Goal: Task Accomplishment & Management: Manage account settings

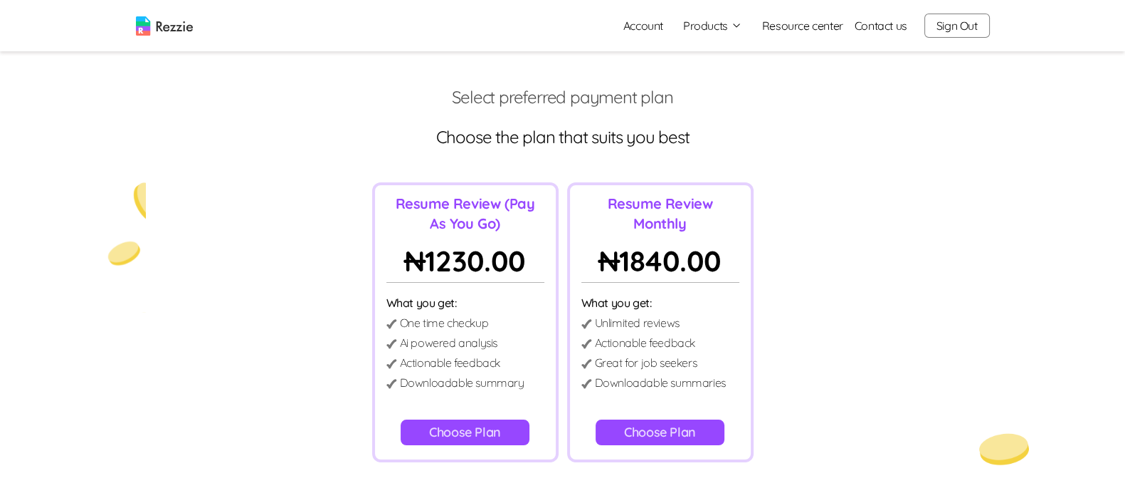
click at [722, 22] on button "Products" at bounding box center [712, 25] width 59 height 17
click at [990, 26] on button "Sign Out" at bounding box center [957, 26] width 65 height 24
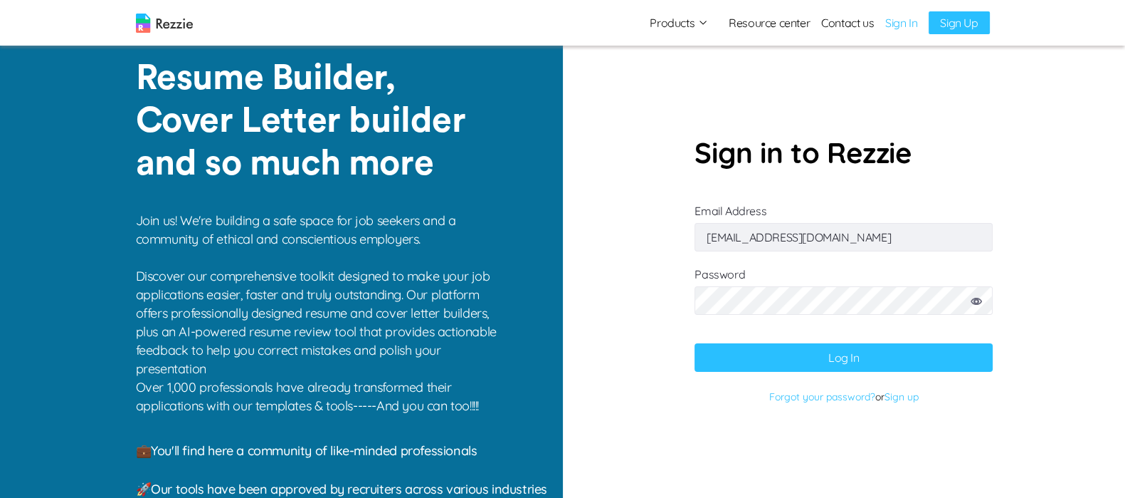
click at [868, 233] on input "[EMAIL_ADDRESS][DOMAIN_NAME]" at bounding box center [844, 237] width 298 height 28
type input "[EMAIL_ADDRESS][DOMAIN_NAME]"
click at [848, 364] on button "Log In" at bounding box center [844, 357] width 298 height 28
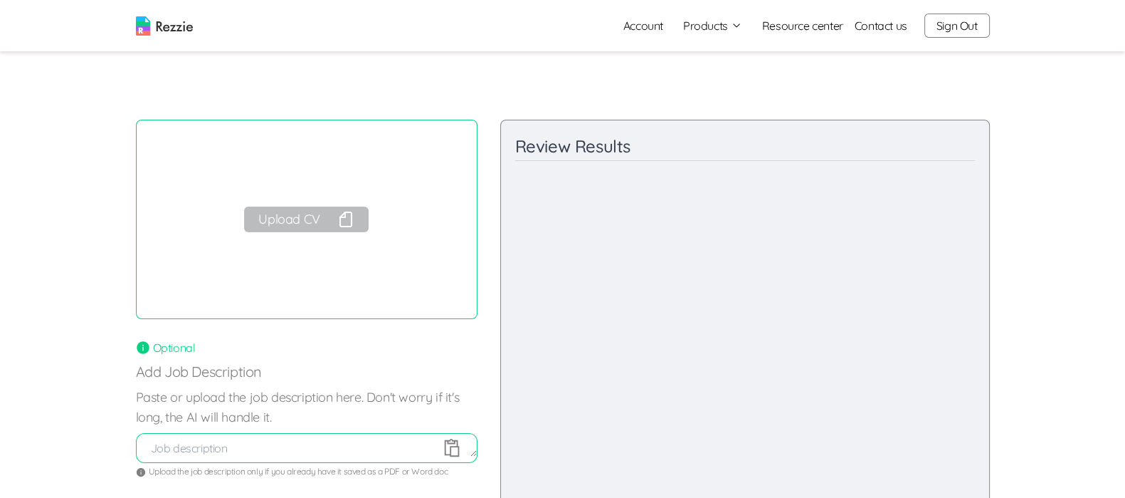
click at [656, 33] on link "Account" at bounding box center [643, 25] width 63 height 28
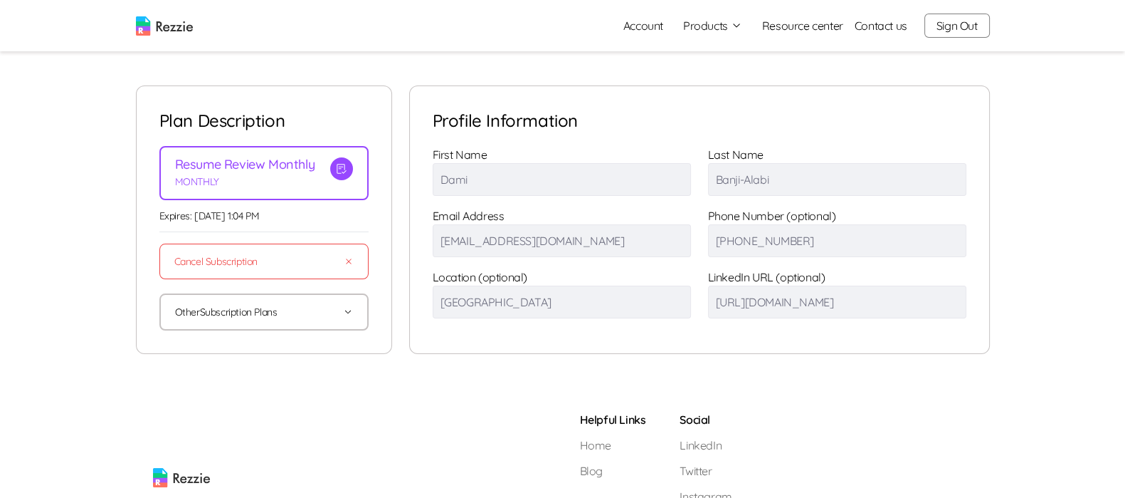
click at [839, 21] on link "Resource center" at bounding box center [802, 25] width 81 height 17
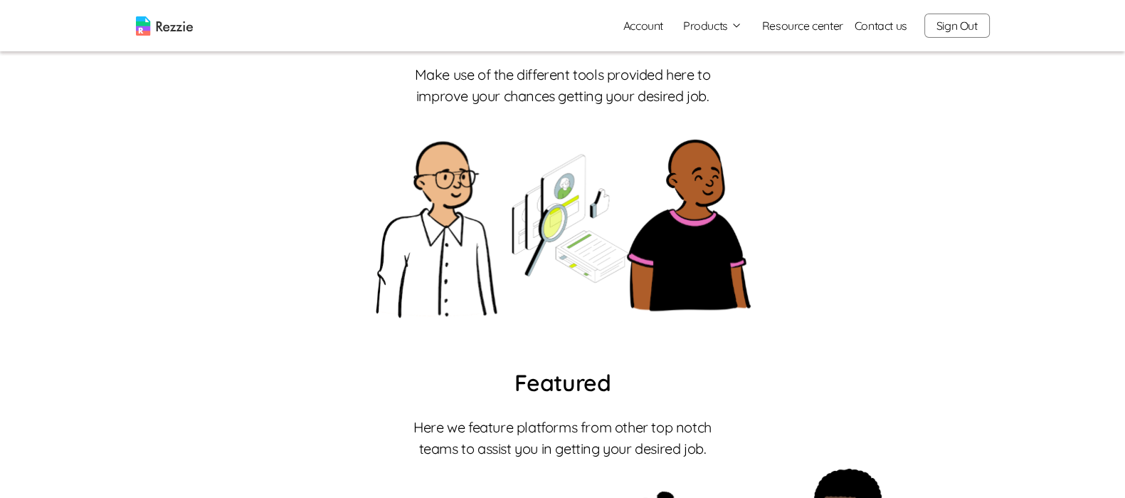
scroll to position [3, 0]
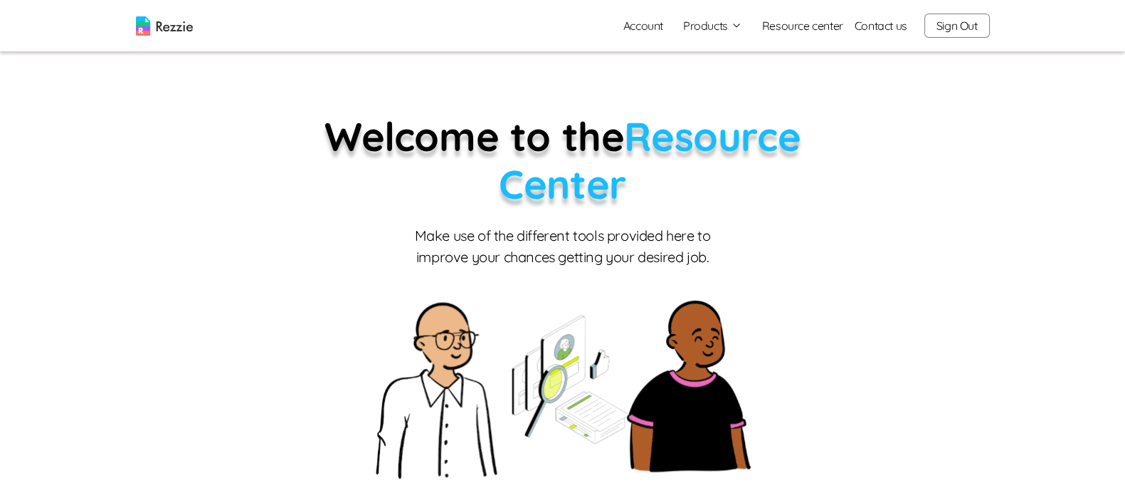
click at [164, 19] on img at bounding box center [164, 25] width 57 height 19
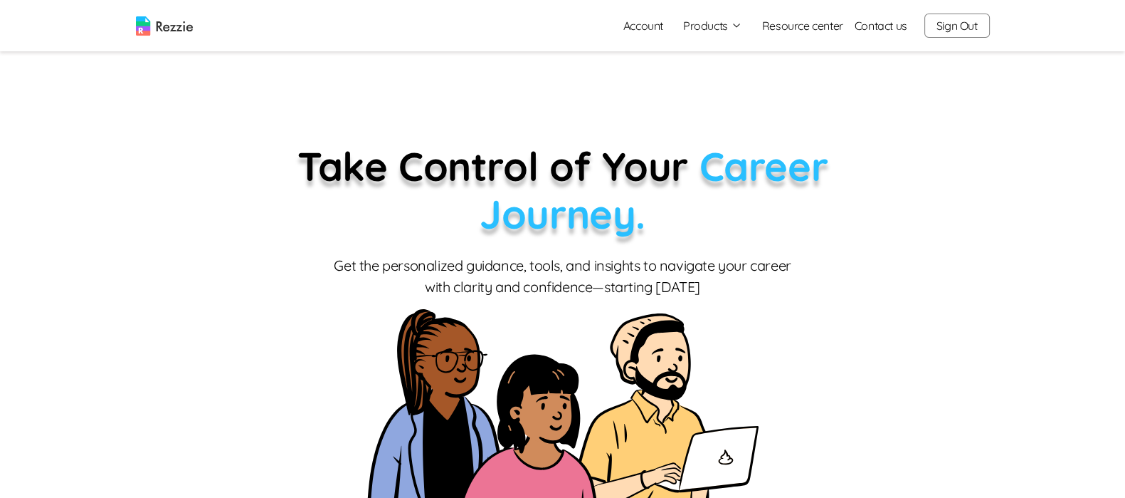
click at [945, 30] on button "Sign Out" at bounding box center [957, 26] width 65 height 24
